Goal: Information Seeking & Learning: Learn about a topic

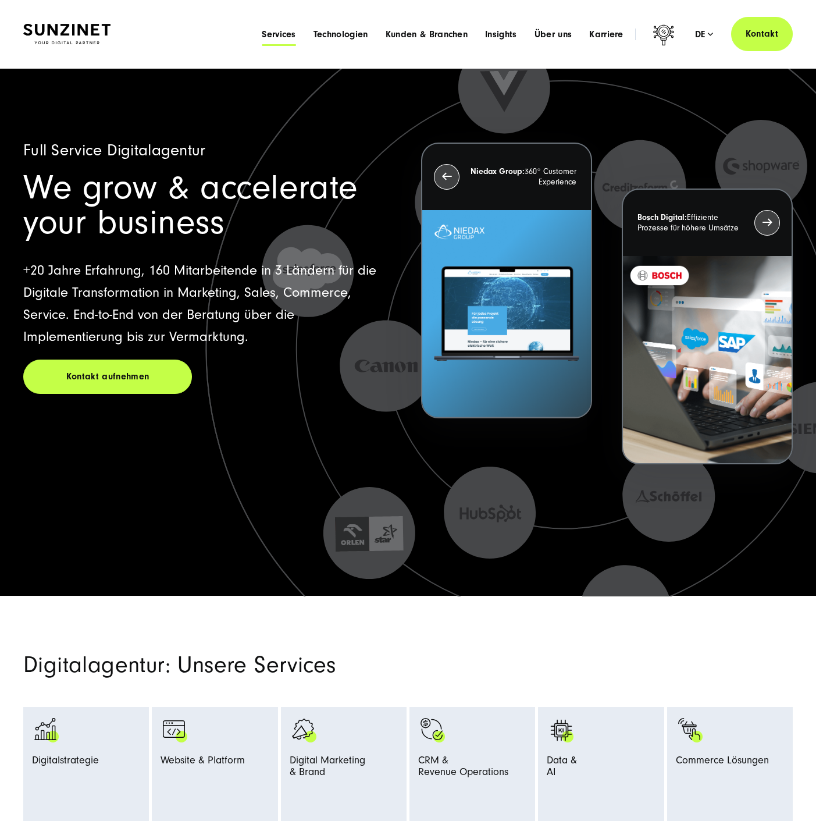
click at [274, 32] on span "Services" at bounding box center [279, 35] width 34 height 12
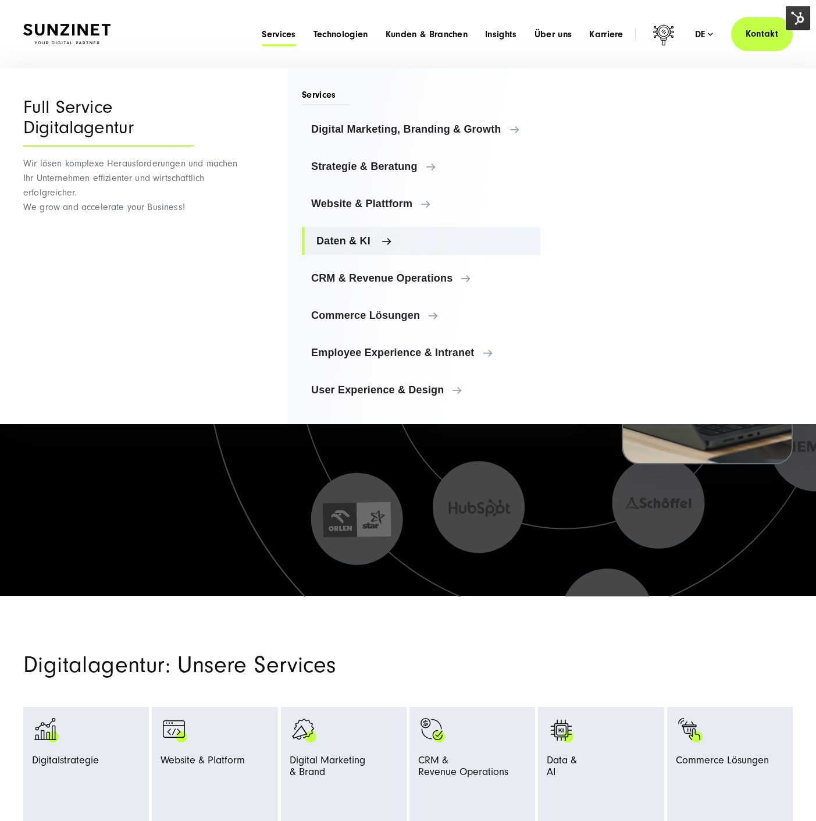
click at [365, 239] on span "Daten & KI" at bounding box center [423, 241] width 215 height 12
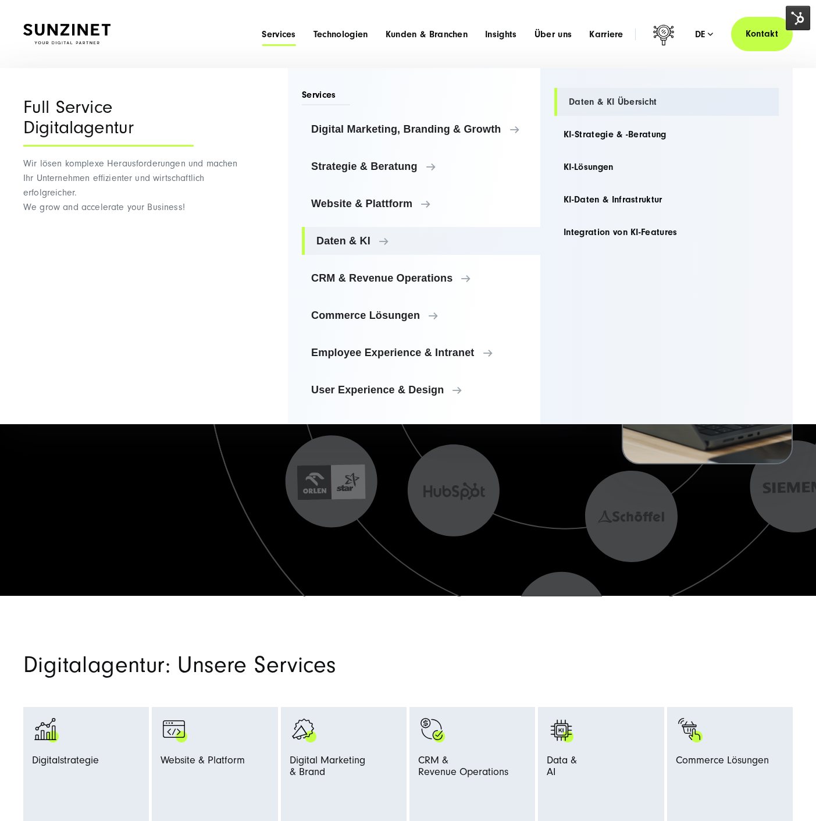
click at [614, 98] on link "Daten & KI Übersicht" at bounding box center [666, 102] width 225 height 28
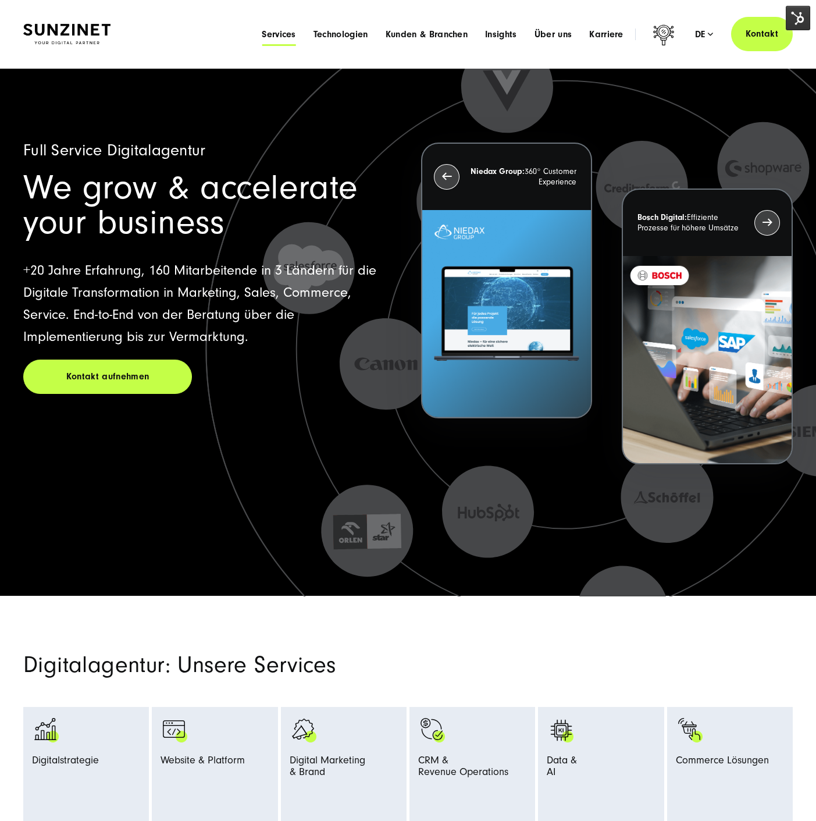
click at [274, 32] on span "Services" at bounding box center [279, 35] width 34 height 12
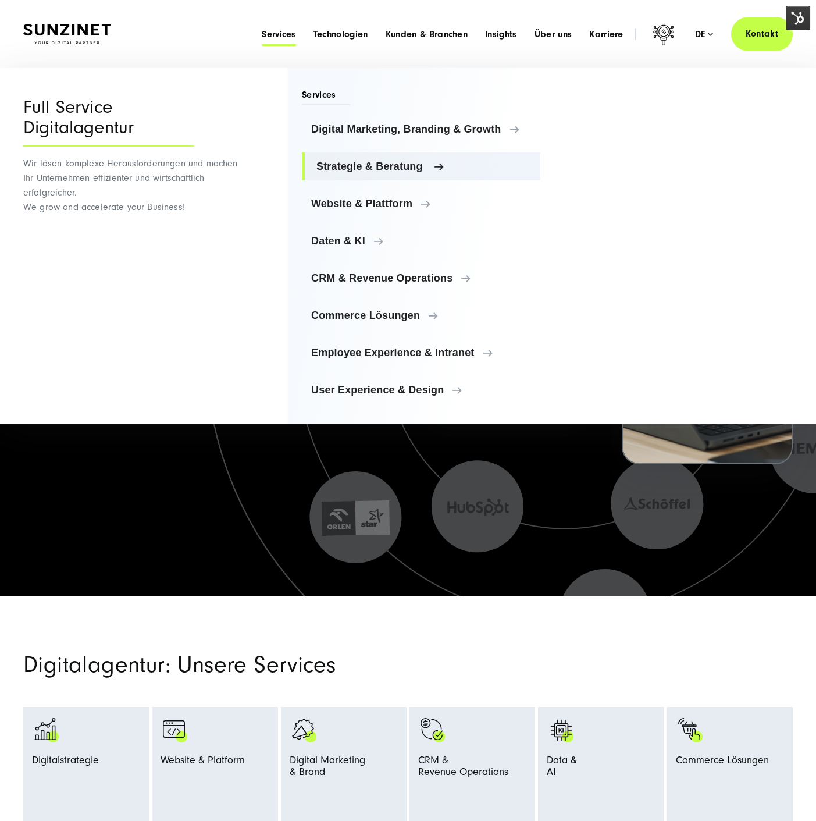
click at [387, 176] on link "Strategie & Beratung" at bounding box center [421, 166] width 239 height 28
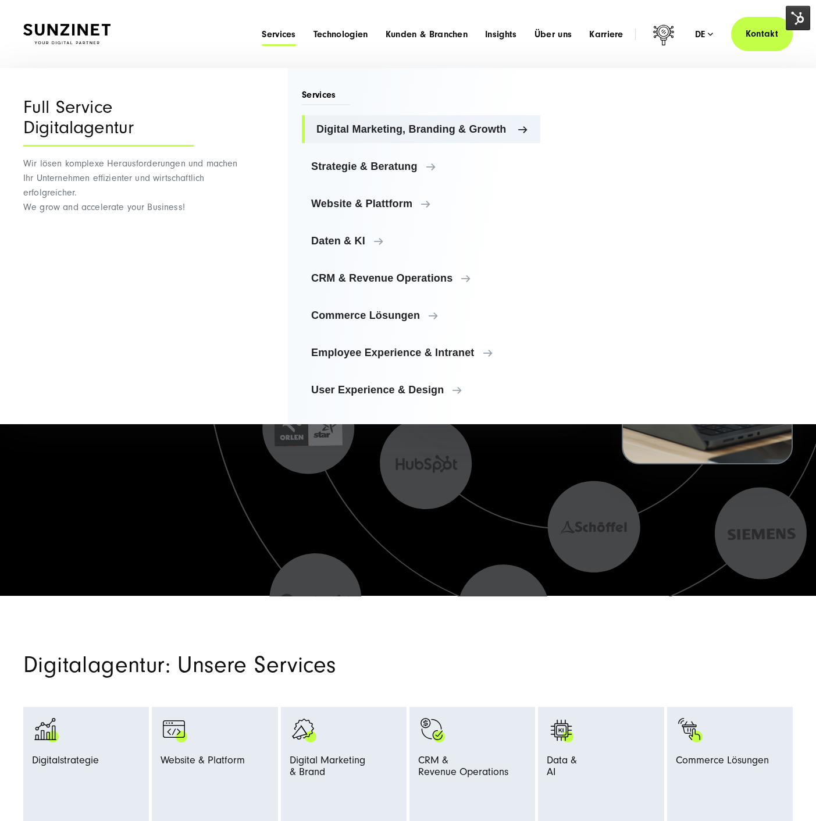
click at [397, 134] on link "Digital Marketing, Branding & Growth" at bounding box center [421, 129] width 239 height 28
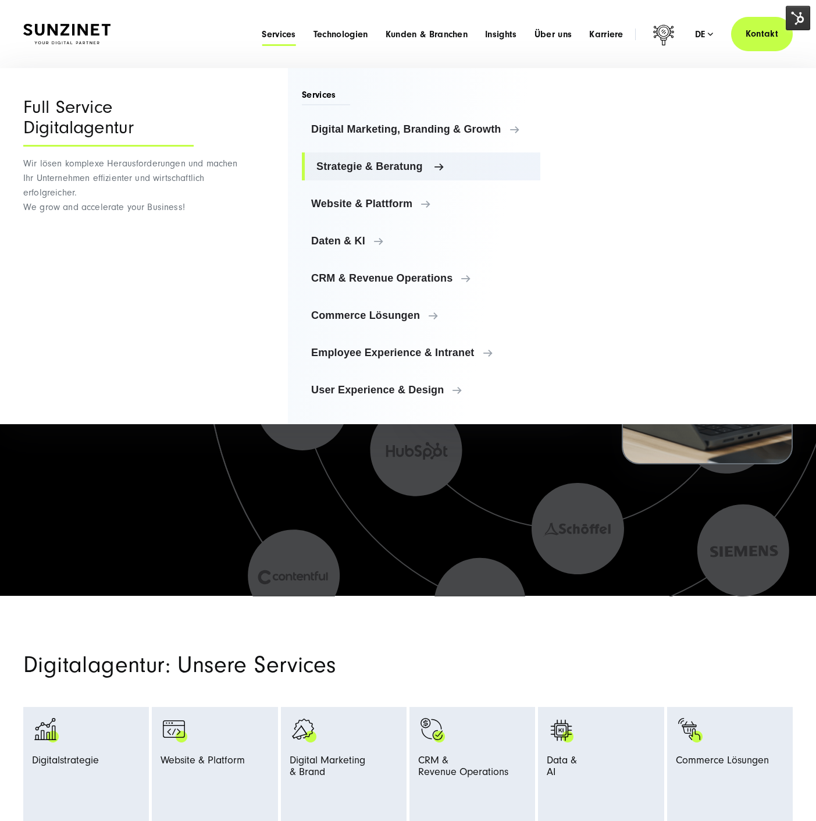
click at [397, 163] on span "Strategie & Beratung" at bounding box center [423, 167] width 215 height 12
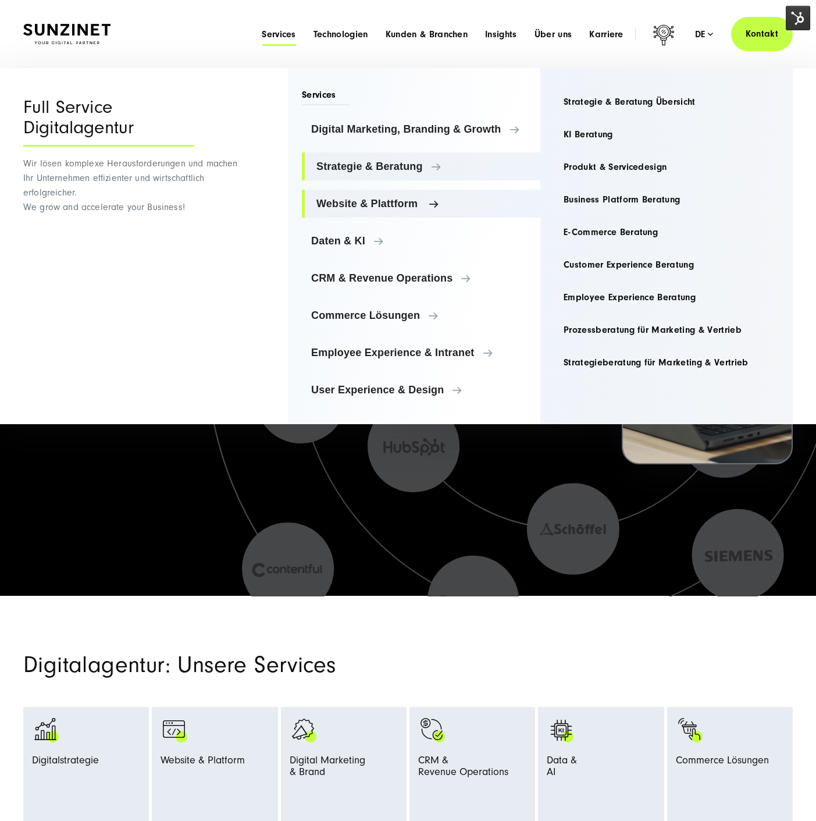
click at [412, 210] on link "Website & Plattform" at bounding box center [421, 204] width 239 height 28
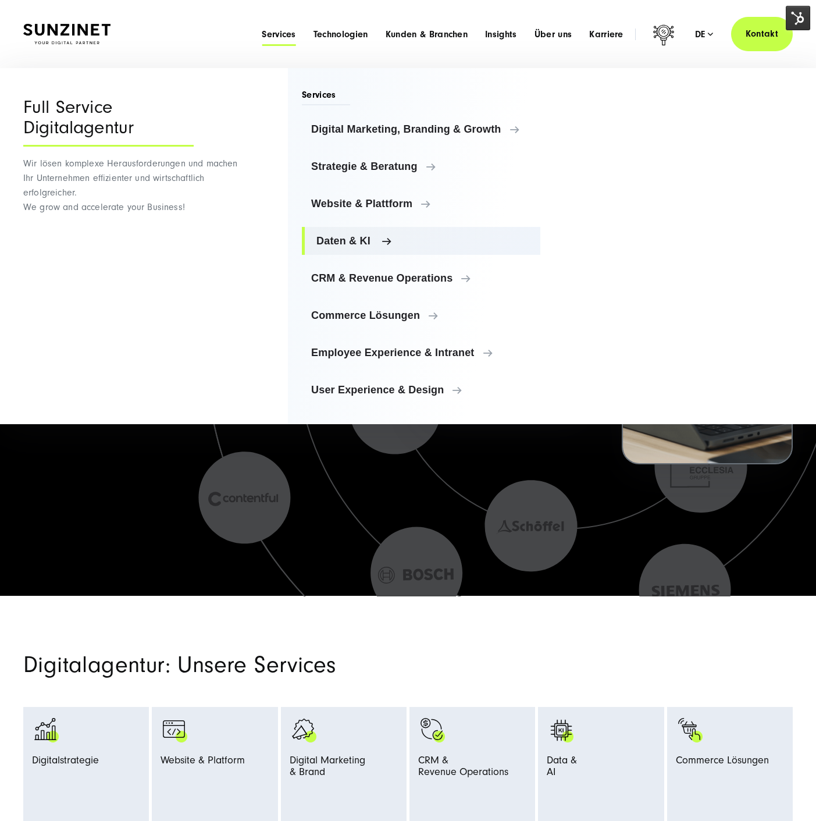
click at [362, 232] on link "Daten & KI" at bounding box center [421, 241] width 239 height 28
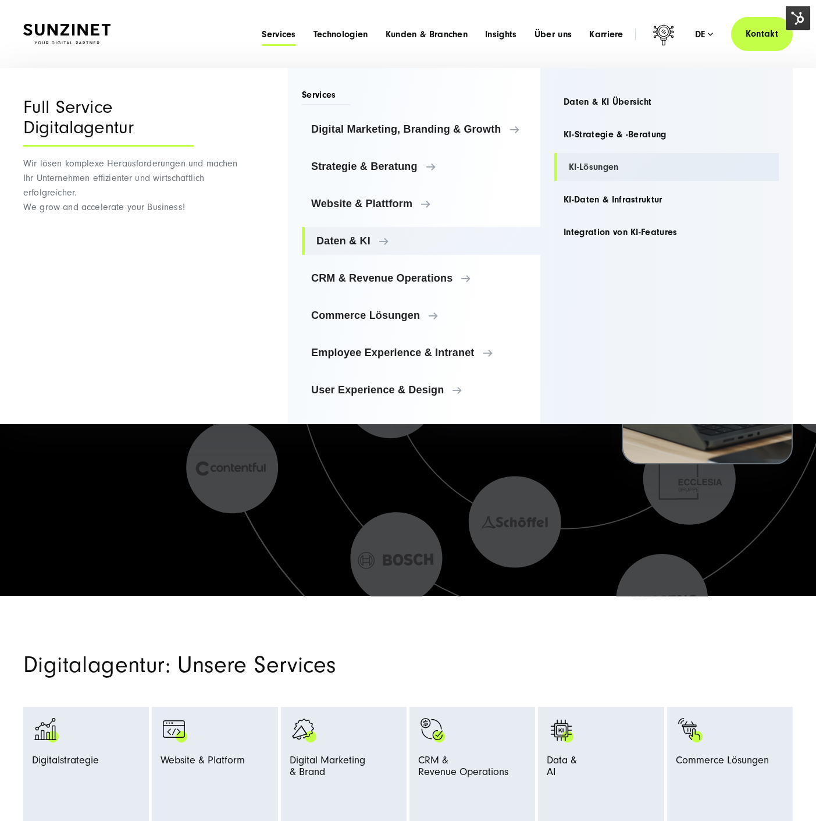
click at [570, 166] on link "KI-Lösungen" at bounding box center [666, 167] width 225 height 28
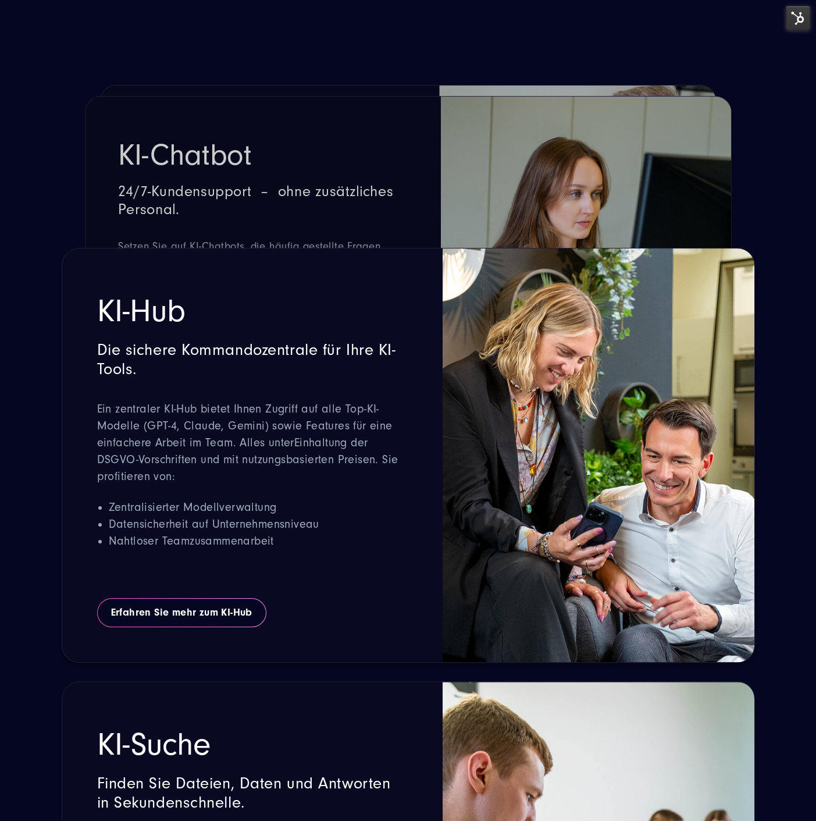
scroll to position [2133, 0]
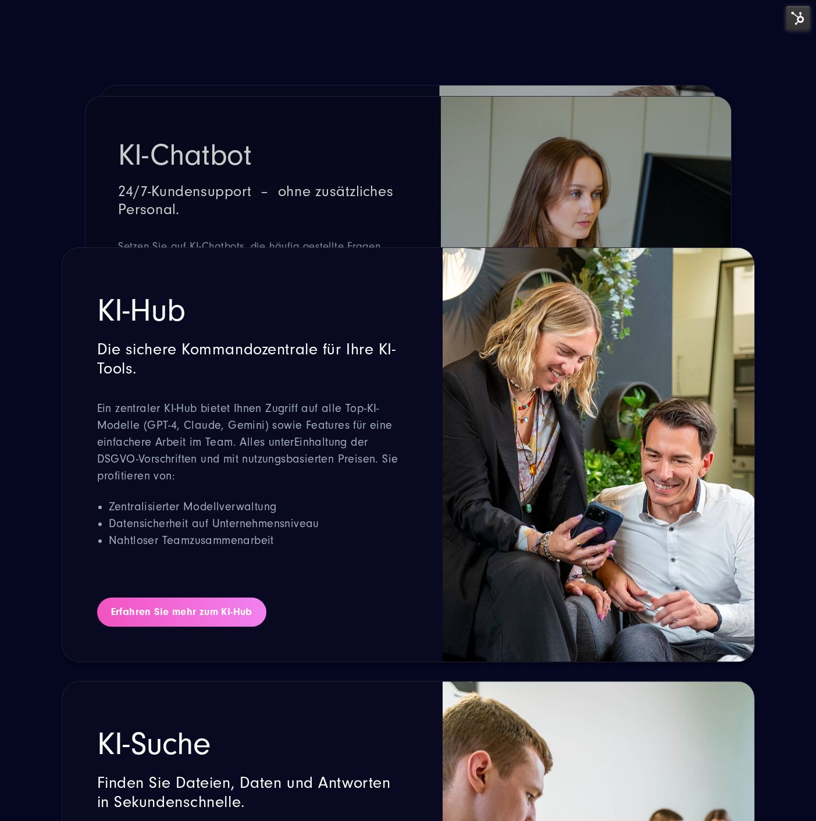
click at [219, 614] on link "Erfahren Sie mehr zum KI-Hub" at bounding box center [181, 611] width 169 height 29
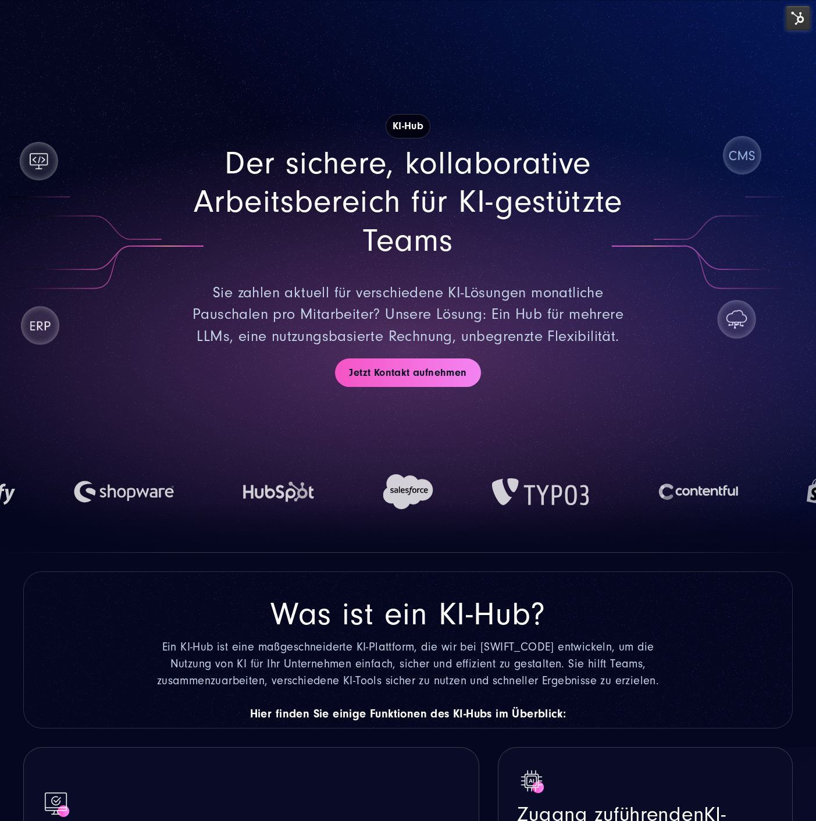
scroll to position [5825, 0]
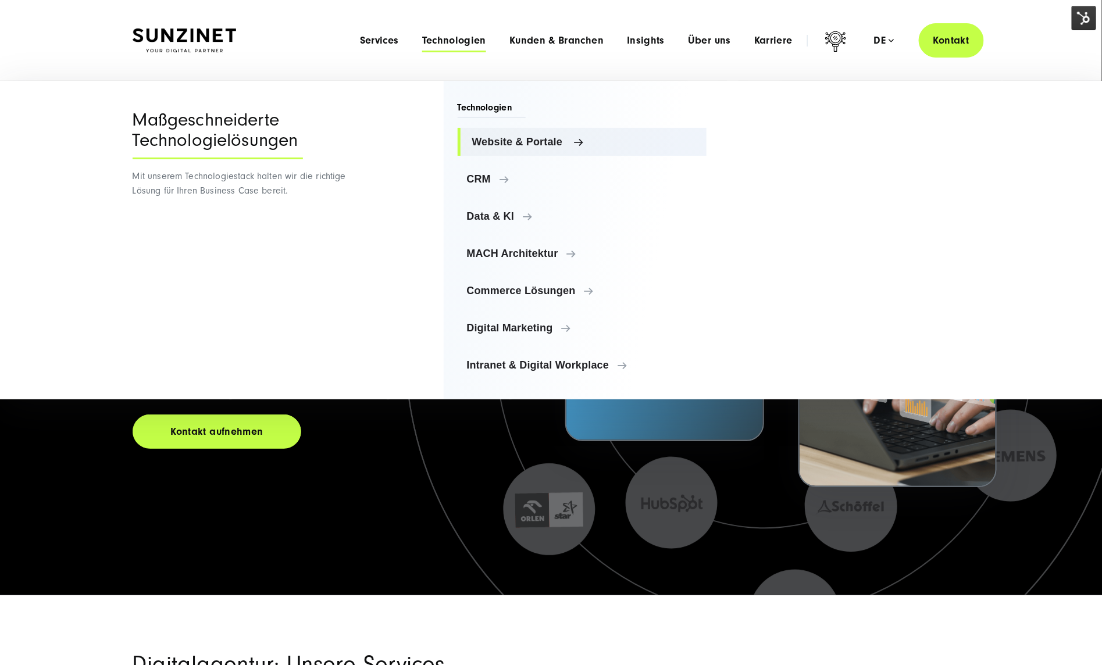
click at [504, 138] on span "Website & Portale" at bounding box center [585, 142] width 226 height 12
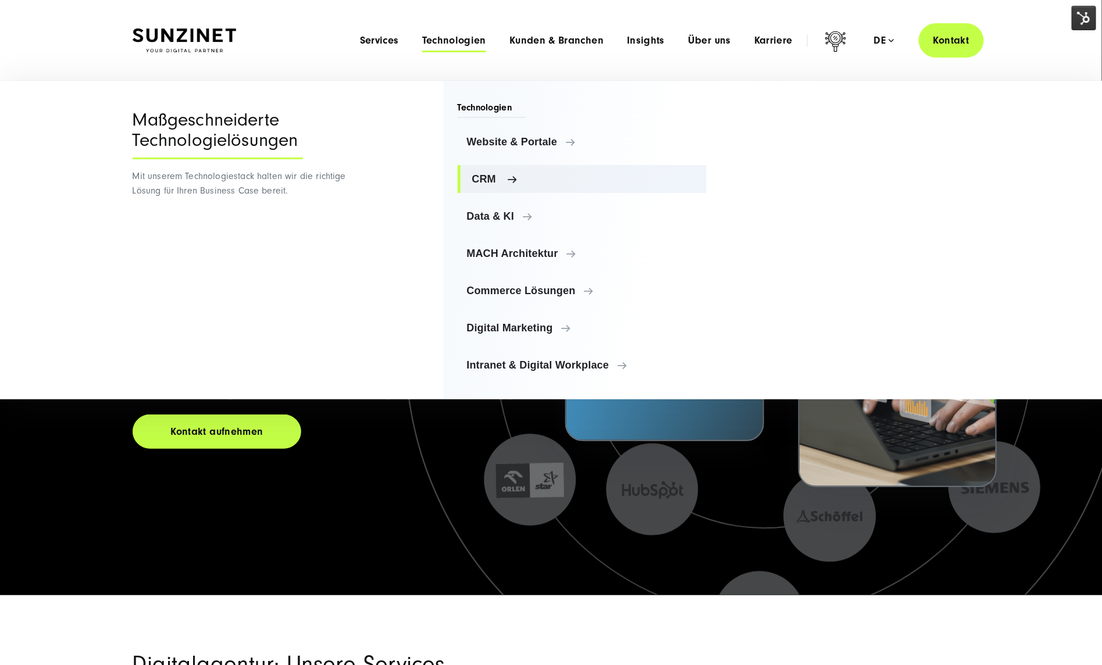
click at [489, 179] on span "CRM" at bounding box center [585, 179] width 226 height 12
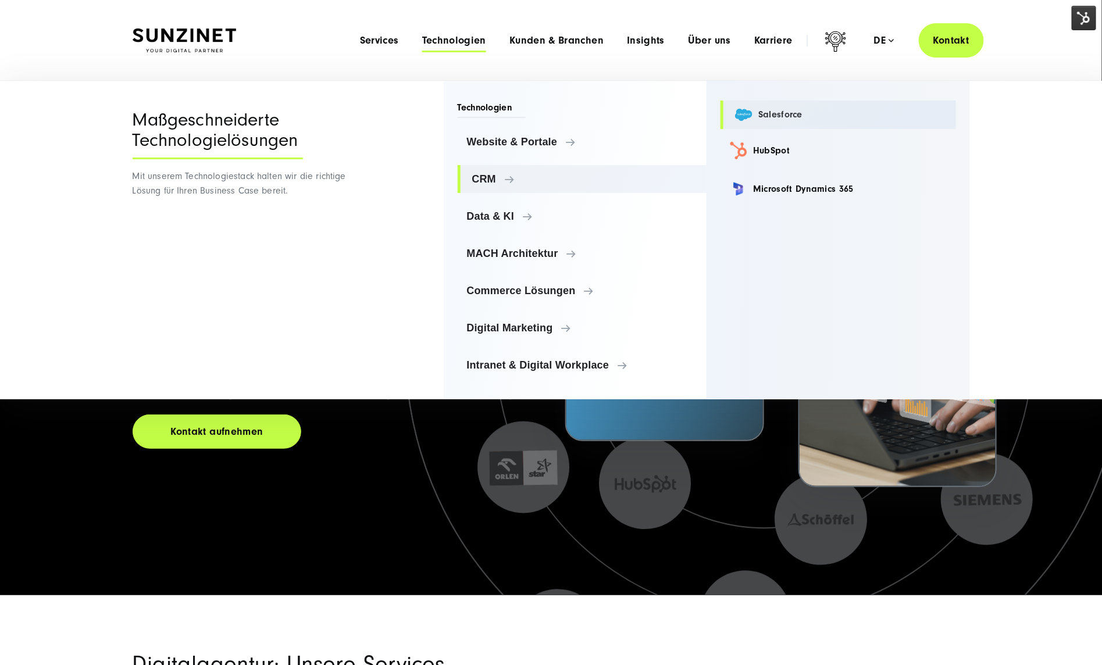
click at [781, 116] on link "Salesforce" at bounding box center [839, 115] width 236 height 29
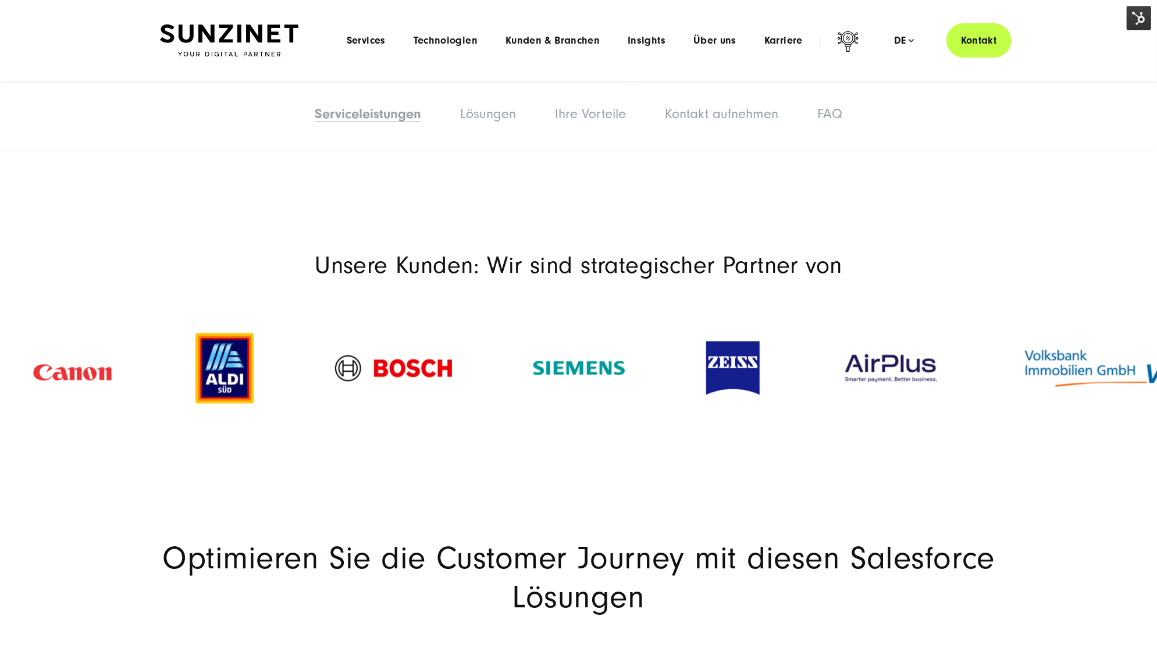
scroll to position [775, 0]
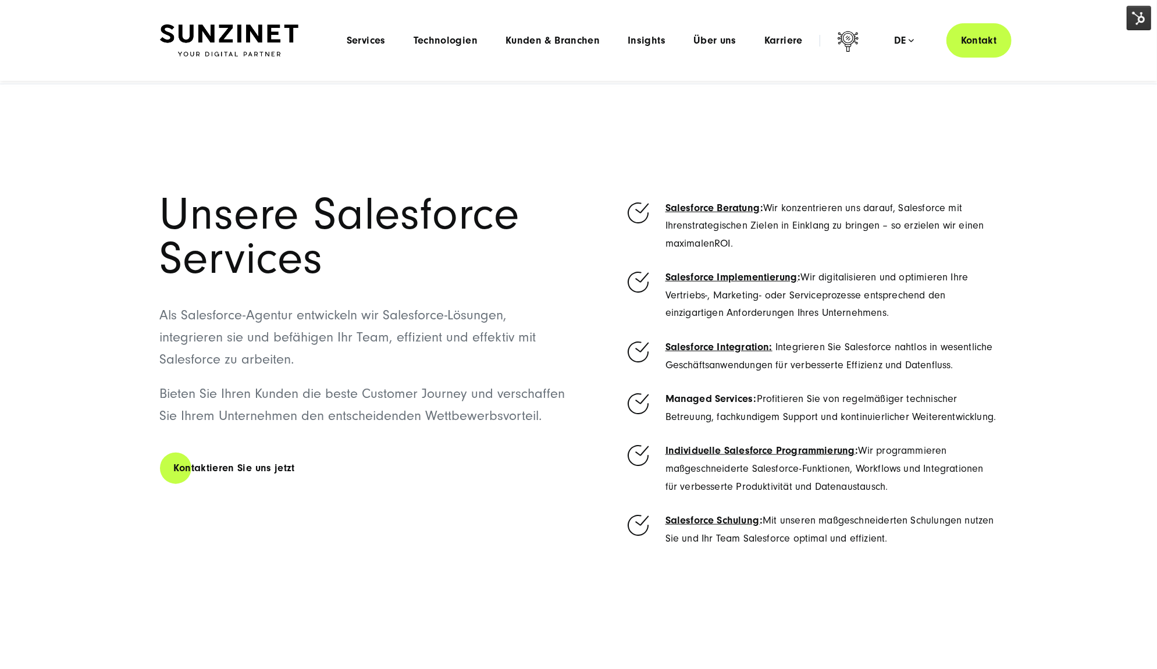
drag, startPoint x: 910, startPoint y: 537, endPoint x: 655, endPoint y: 194, distance: 427.0
click at [655, 194] on ul "Salesforce Beratung : Wir konzentrieren uns darauf, Salesforce mit Ihren strate…" at bounding box center [811, 370] width 373 height 355
copy ul "Salesforce Beratung : Wir konzentrieren uns darauf, Salesforce mit Ihren strate…"
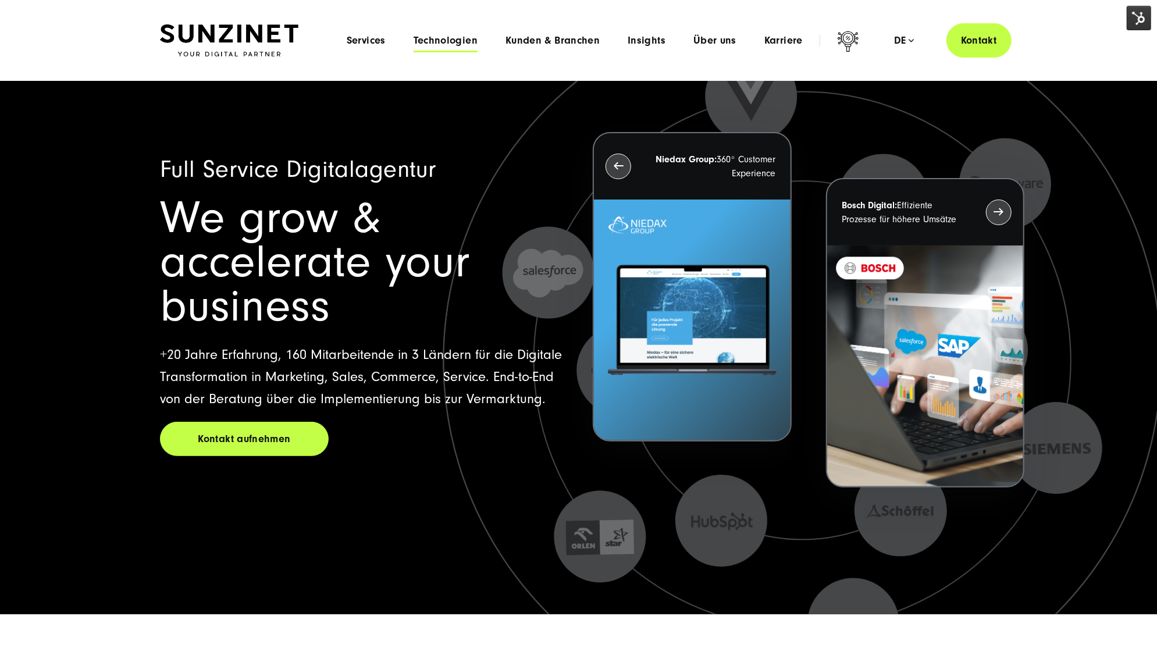
click at [439, 43] on span "Technologien" at bounding box center [446, 41] width 64 height 12
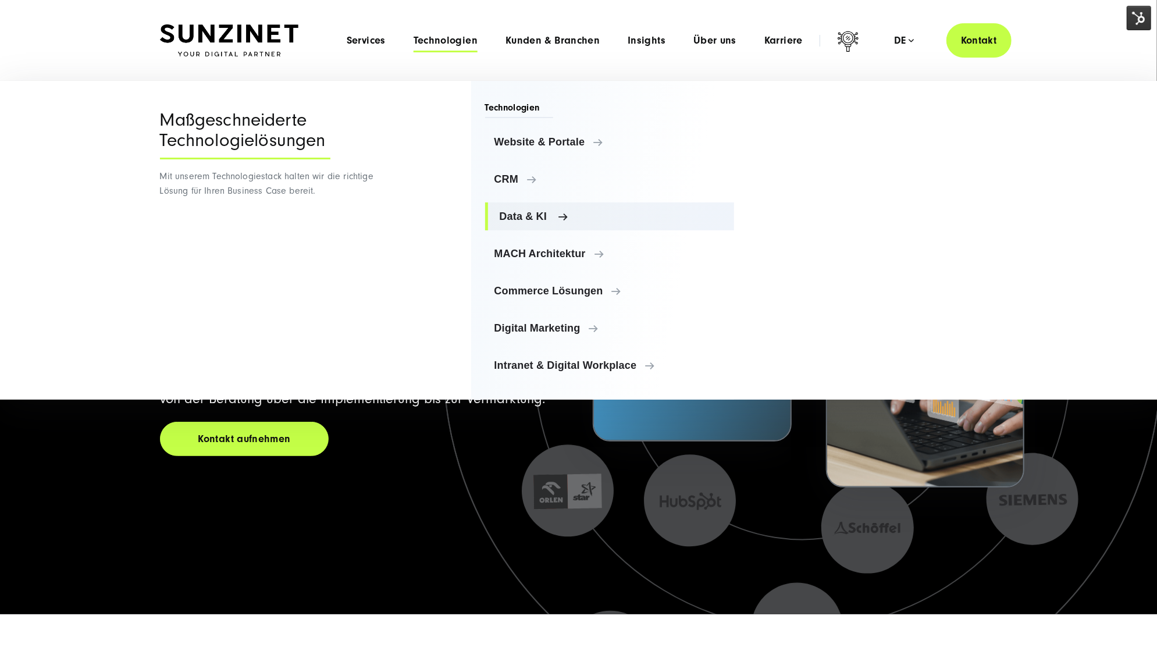
click at [546, 219] on span "Data & KI" at bounding box center [613, 217] width 226 height 12
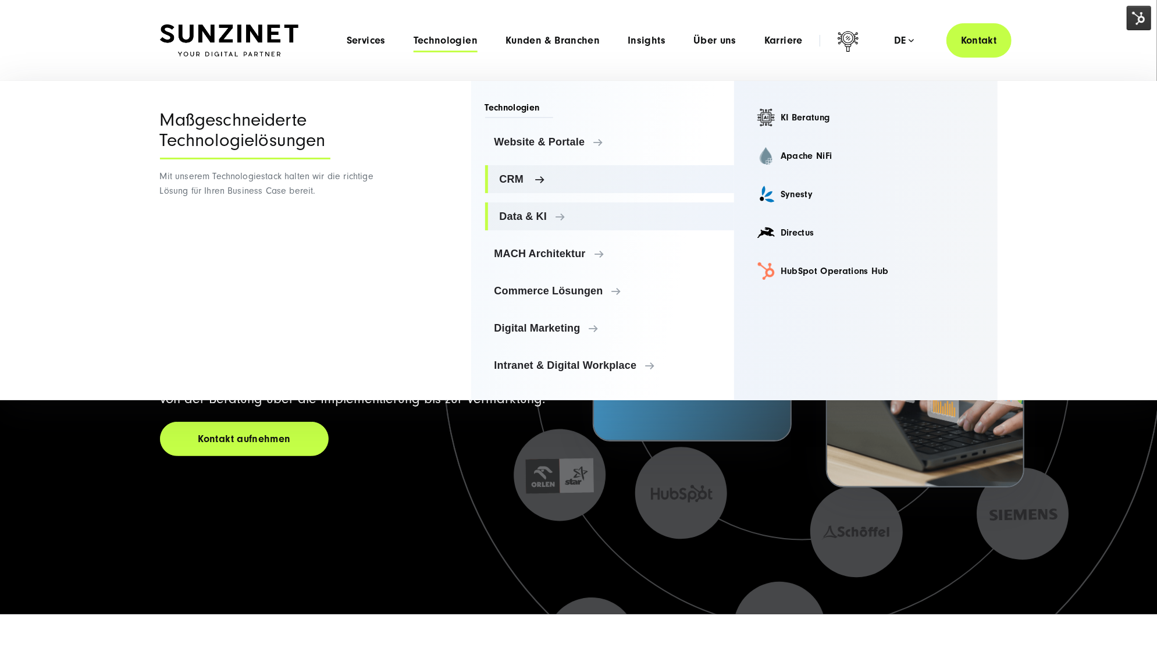
click at [509, 187] on link "CRM" at bounding box center [610, 179] width 250 height 28
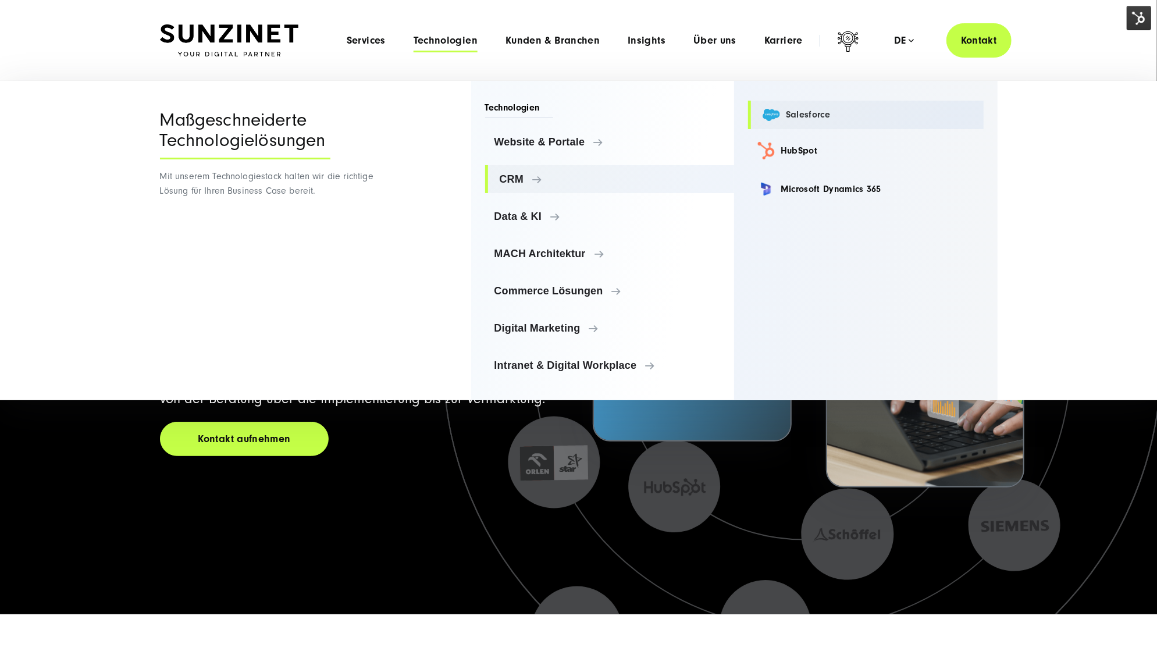
click at [802, 110] on link "Salesforce" at bounding box center [866, 115] width 236 height 29
